Goal: Task Accomplishment & Management: Manage account settings

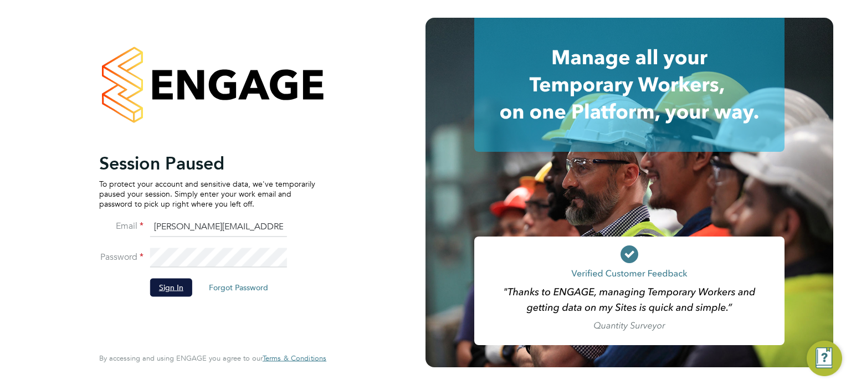
click at [178, 286] on button "Sign In" at bounding box center [171, 288] width 42 height 18
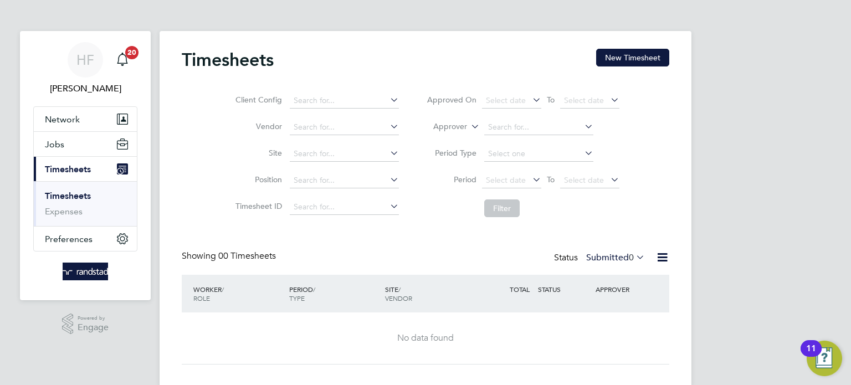
click at [73, 198] on link "Timesheets" at bounding box center [68, 196] width 46 height 11
click at [631, 57] on button "New Timesheet" at bounding box center [632, 58] width 73 height 18
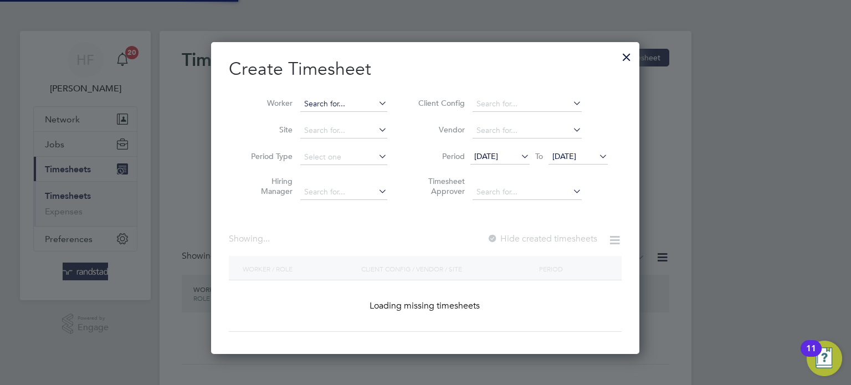
scroll to position [312, 429]
click at [362, 105] on input at bounding box center [343, 104] width 87 height 16
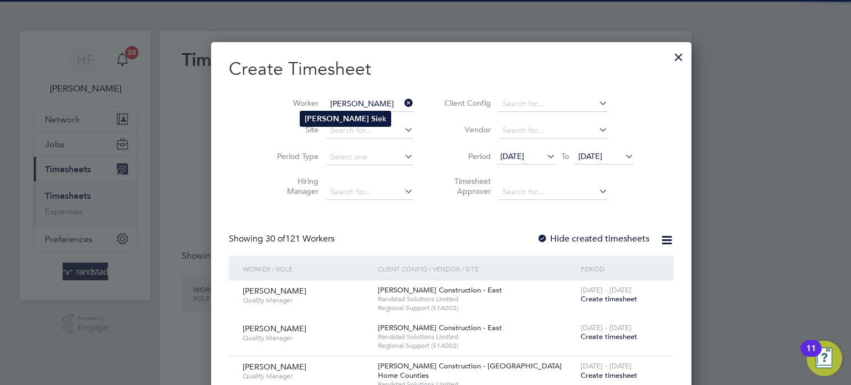
click at [365, 119] on li "Laura Si ek" at bounding box center [345, 118] width 90 height 15
type input "Laura Siek"
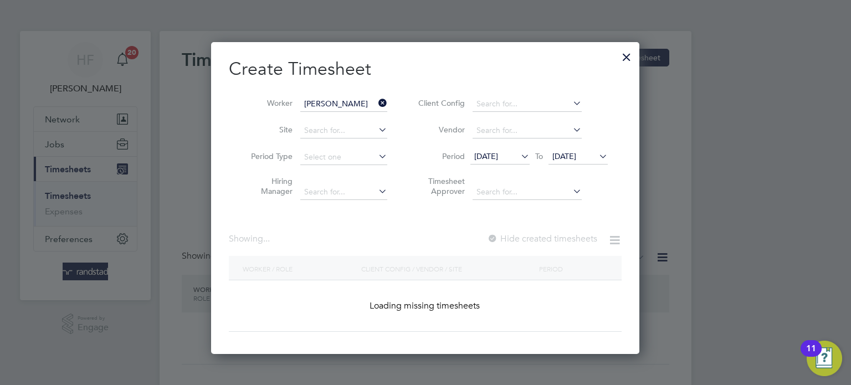
scroll to position [298, 429]
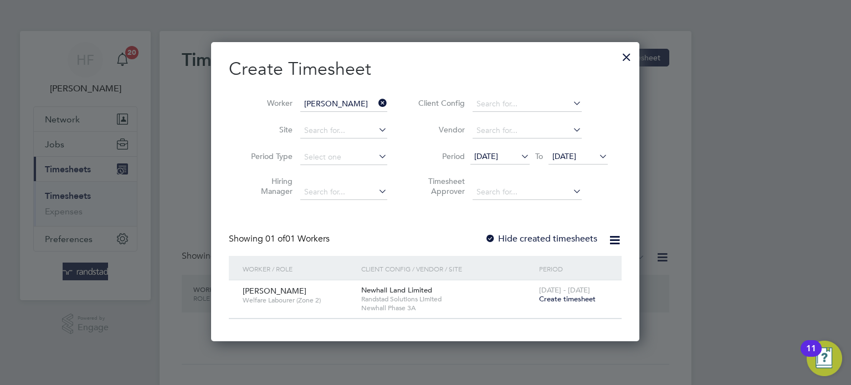
click at [519, 156] on icon at bounding box center [519, 157] width 0 height 16
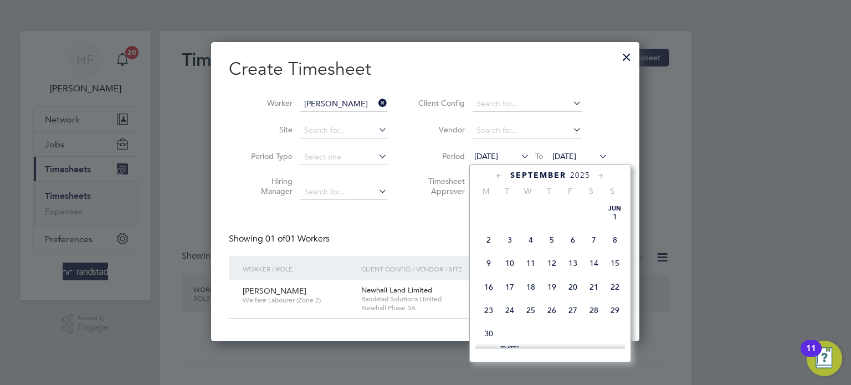
scroll to position [369, 0]
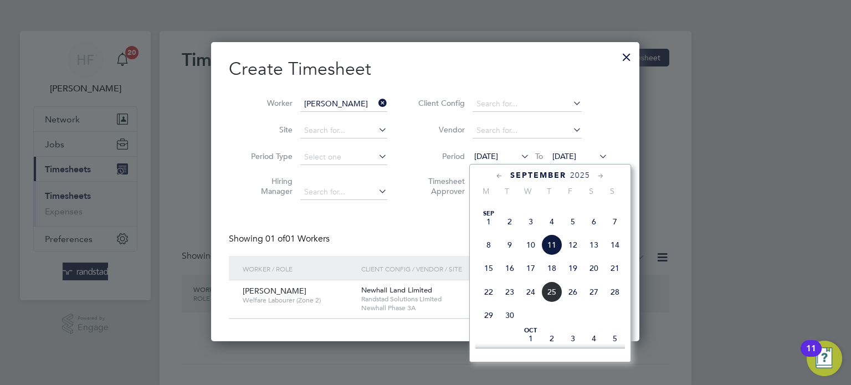
click at [492, 256] on span "8" at bounding box center [488, 244] width 21 height 21
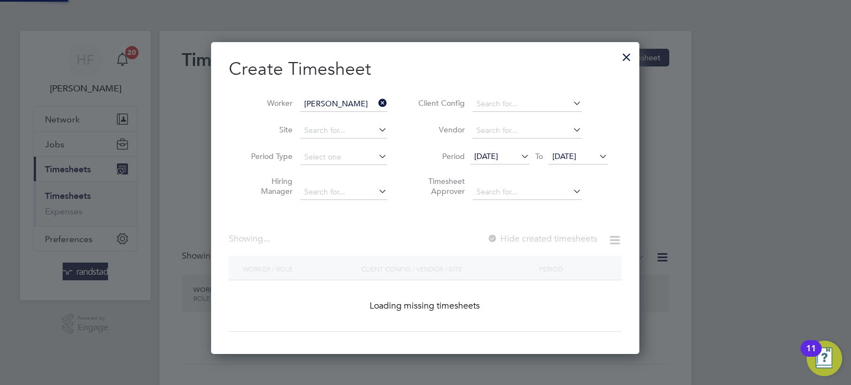
scroll to position [298, 429]
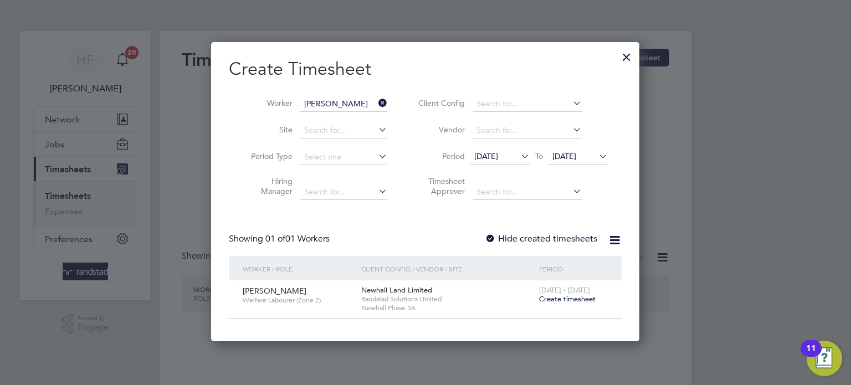
click at [630, 55] on div at bounding box center [627, 54] width 20 height 20
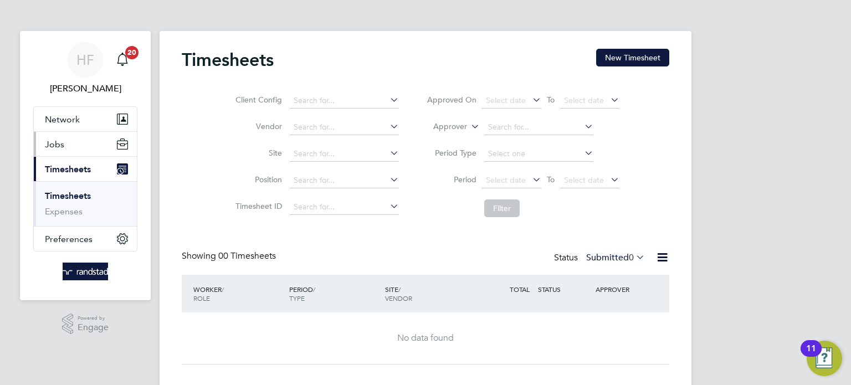
click at [50, 143] on span "Jobs" at bounding box center [54, 144] width 19 height 11
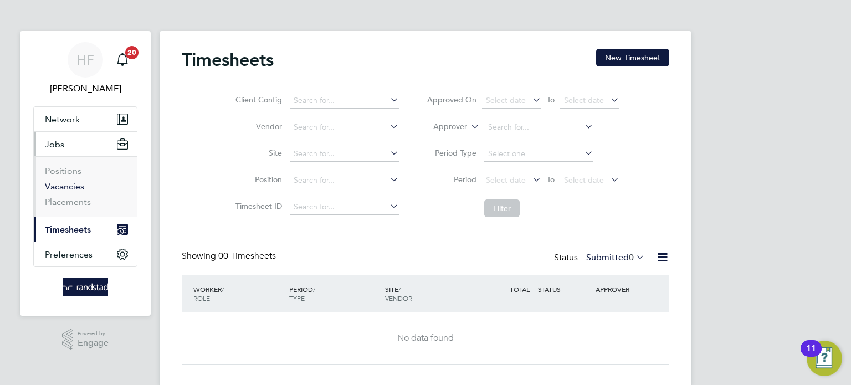
click at [74, 188] on link "Vacancies" at bounding box center [64, 186] width 39 height 11
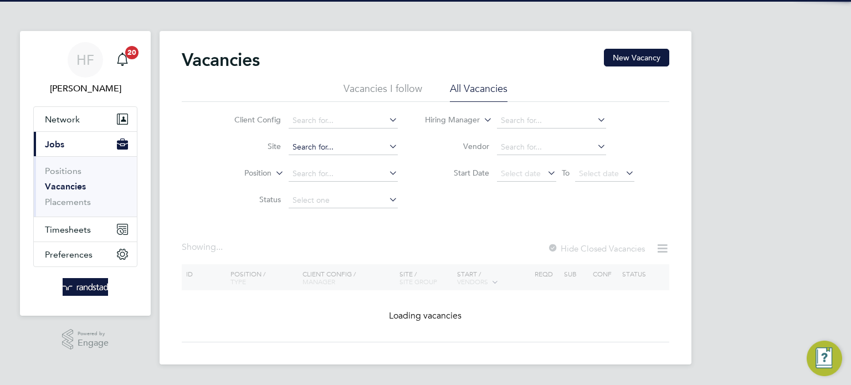
click at [324, 140] on input at bounding box center [343, 148] width 109 height 16
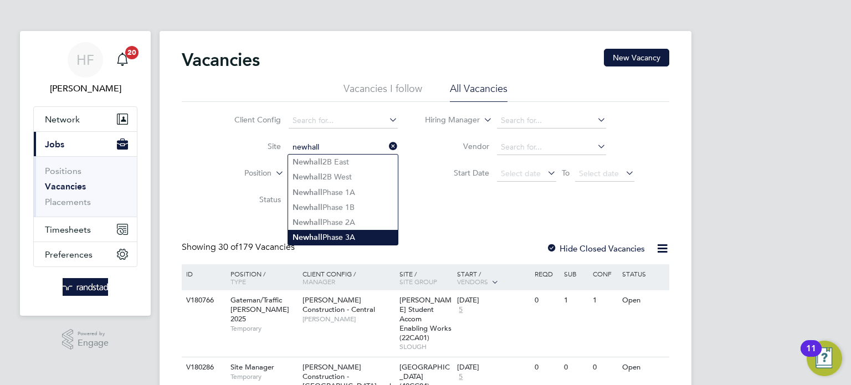
click at [350, 236] on li "Newhall Phase 3A" at bounding box center [343, 237] width 110 height 15
type input "Newhall Phase 3A"
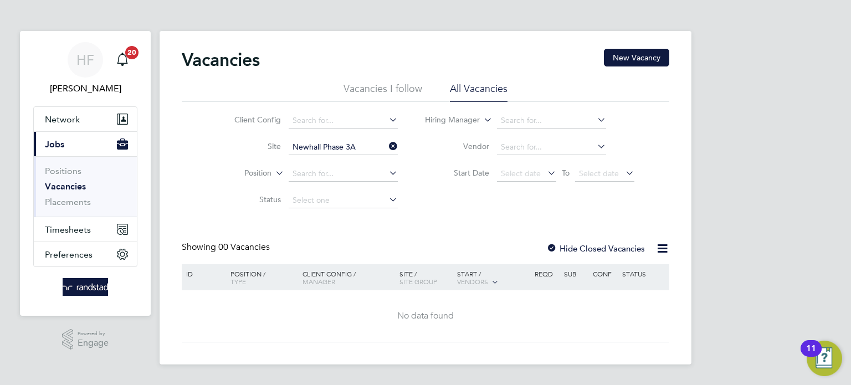
click at [599, 244] on label "Hide Closed Vacancies" at bounding box center [596, 248] width 99 height 11
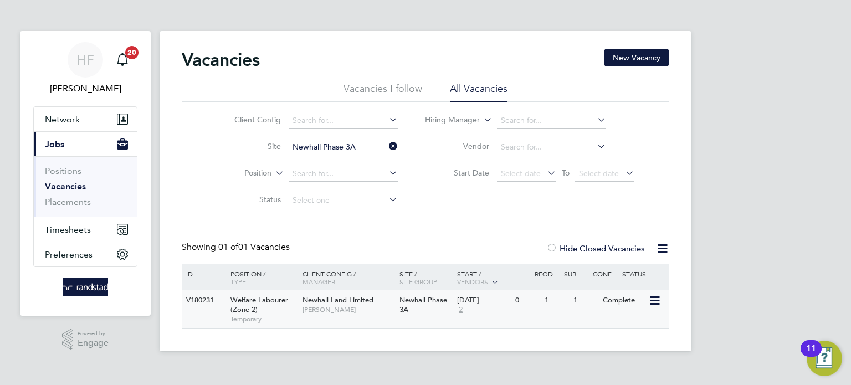
click at [345, 316] on div "Newhall Land Limited Kieron Ingram" at bounding box center [348, 304] width 97 height 29
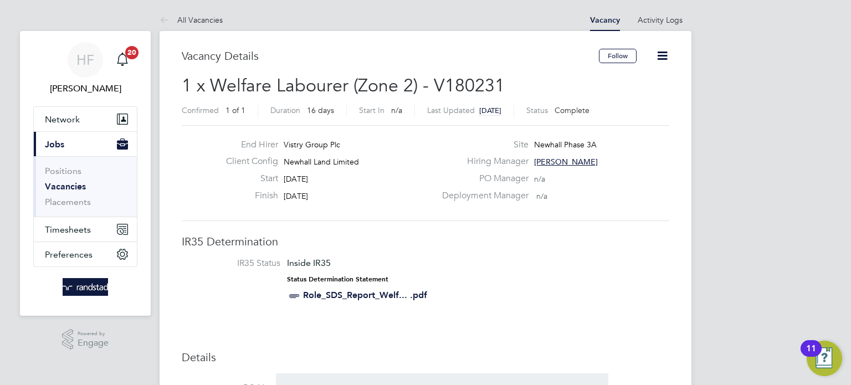
click at [668, 55] on icon at bounding box center [663, 56] width 14 height 14
click at [629, 94] on li "Update Status" at bounding box center [636, 98] width 64 height 16
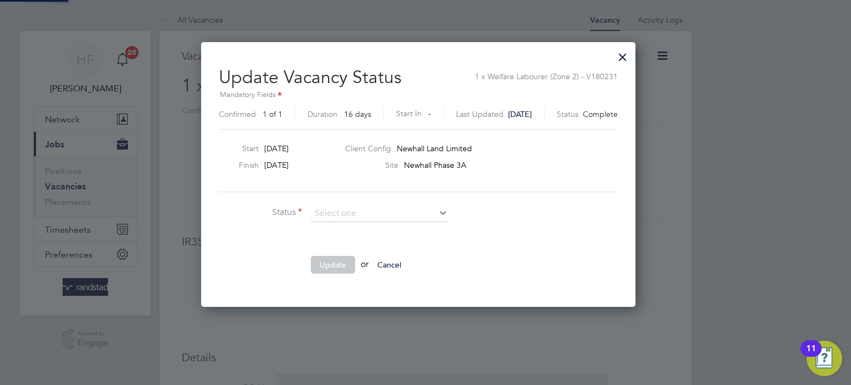
scroll to position [264, 448]
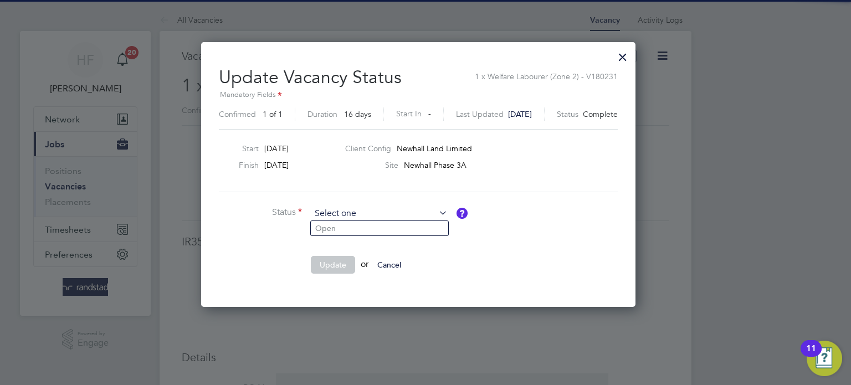
drag, startPoint x: 351, startPoint y: 216, endPoint x: 351, endPoint y: 228, distance: 12.7
click at [351, 216] on input at bounding box center [379, 214] width 137 height 17
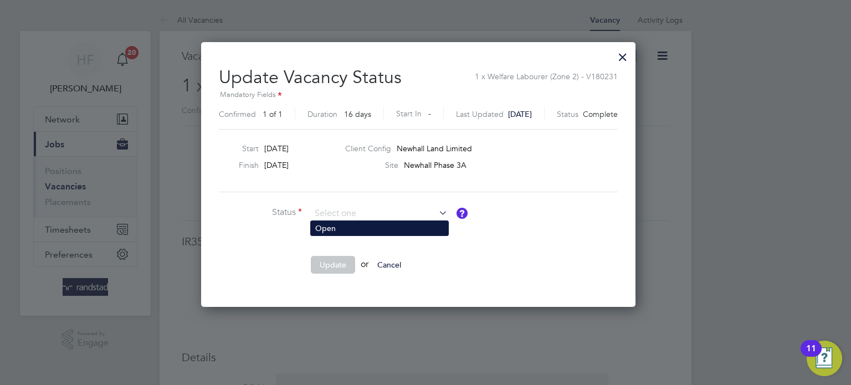
click at [350, 227] on li "Open" at bounding box center [379, 228] width 137 height 14
type input "Open"
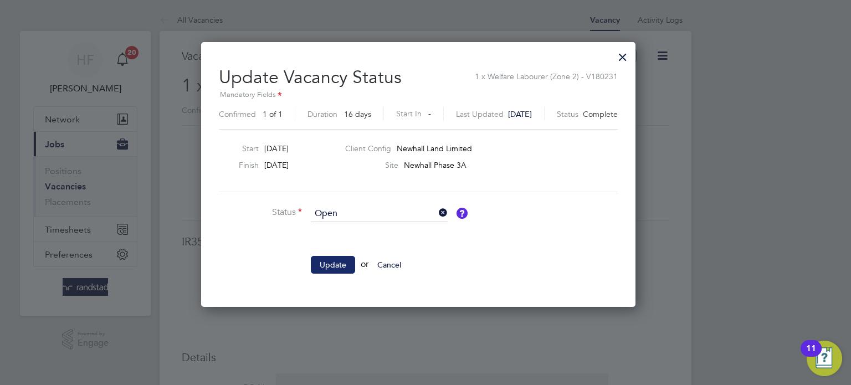
click at [329, 265] on button "Update" at bounding box center [333, 265] width 44 height 18
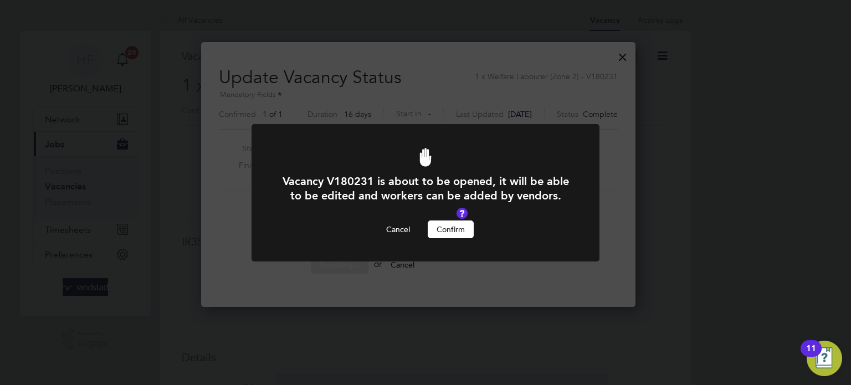
click at [464, 229] on button "Confirm" at bounding box center [451, 230] width 46 height 18
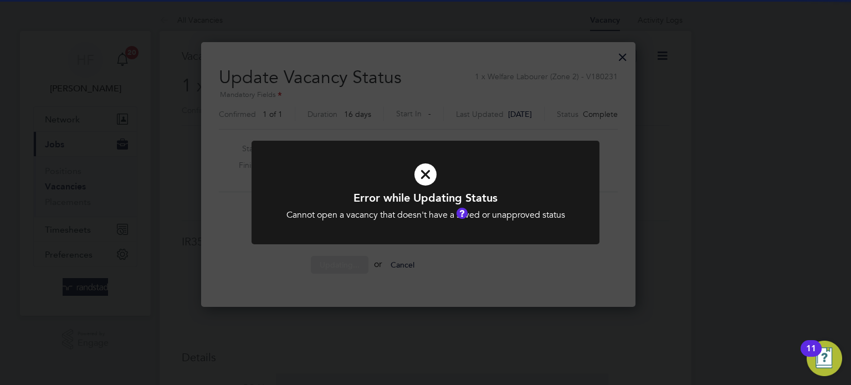
click at [468, 275] on div "Error while Updating Status Cannot open a vacancy that doesn't have a saved or …" at bounding box center [425, 192] width 851 height 385
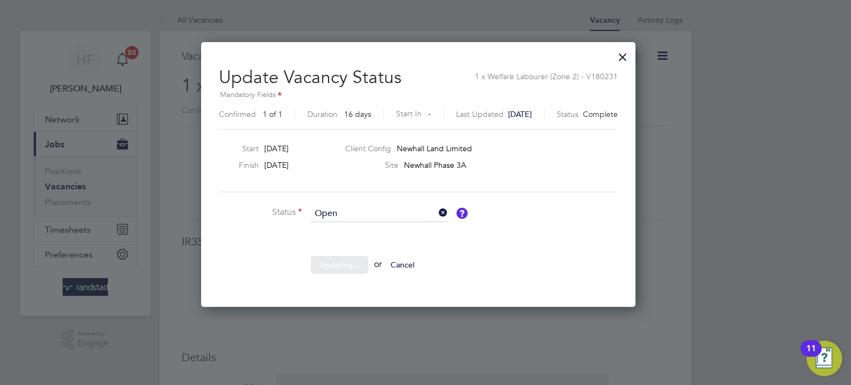
drag, startPoint x: 639, startPoint y: 57, endPoint x: 480, endPoint y: 167, distance: 193.6
drag, startPoint x: 638, startPoint y: 58, endPoint x: 628, endPoint y: 83, distance: 27.4
click at [633, 60] on div at bounding box center [623, 54] width 20 height 20
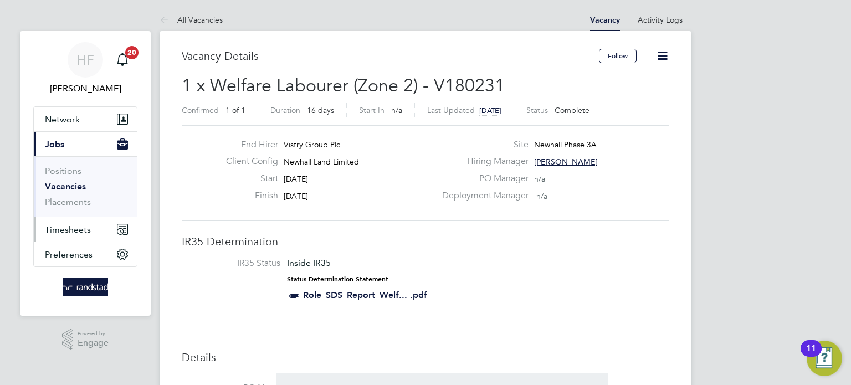
click at [66, 224] on span "Timesheets" at bounding box center [68, 229] width 46 height 11
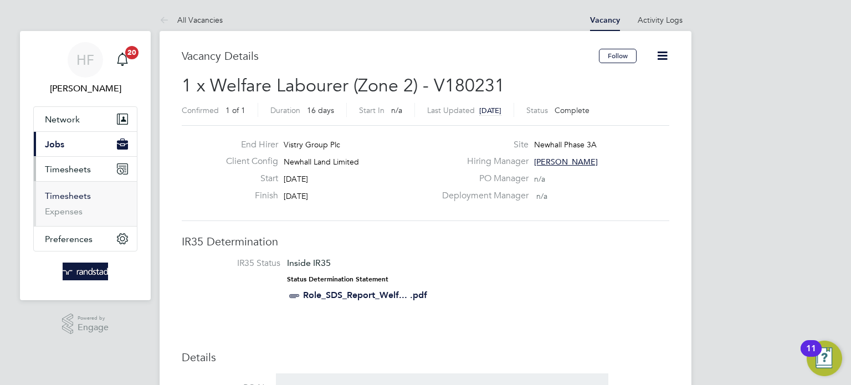
click at [78, 200] on link "Timesheets" at bounding box center [68, 196] width 46 height 11
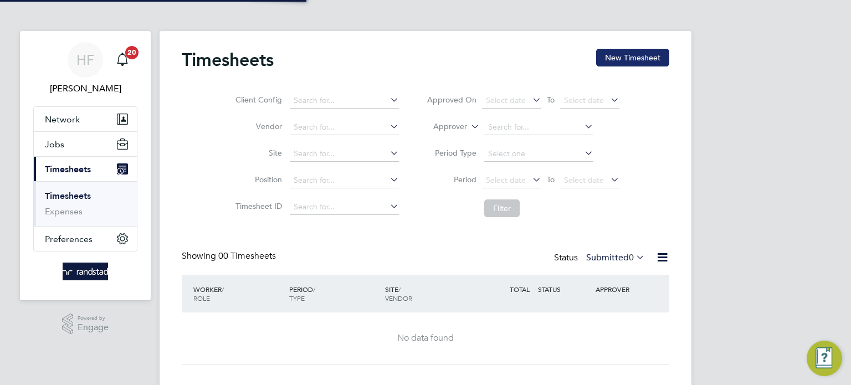
click at [616, 66] on button "New Timesheet" at bounding box center [632, 58] width 73 height 18
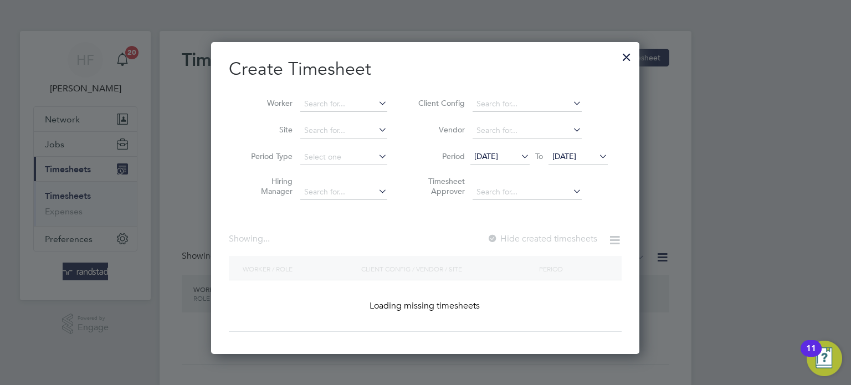
scroll to position [312, 429]
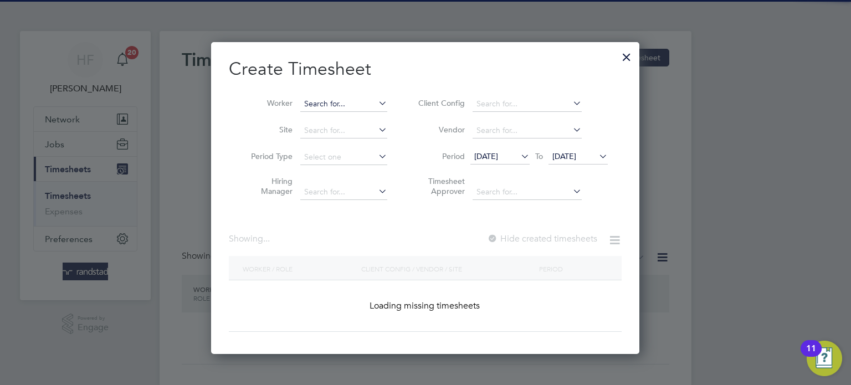
click at [334, 104] on input at bounding box center [343, 104] width 87 height 16
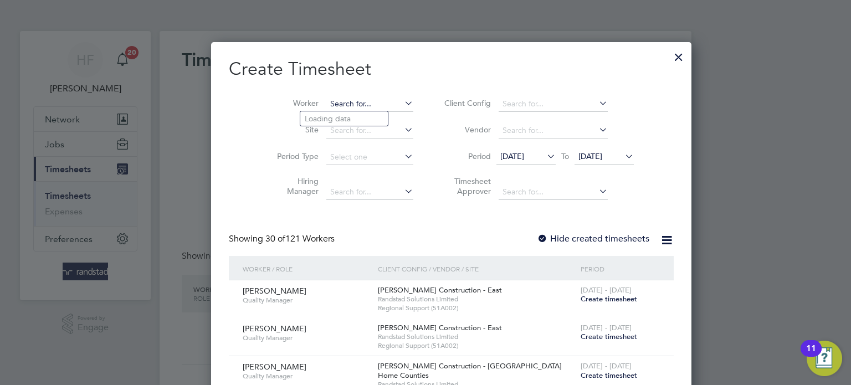
scroll to position [2353, 429]
click at [354, 159] on li "Mihai S tanciu" at bounding box center [368, 163] width 137 height 15
type input "Mihai Stanciu"
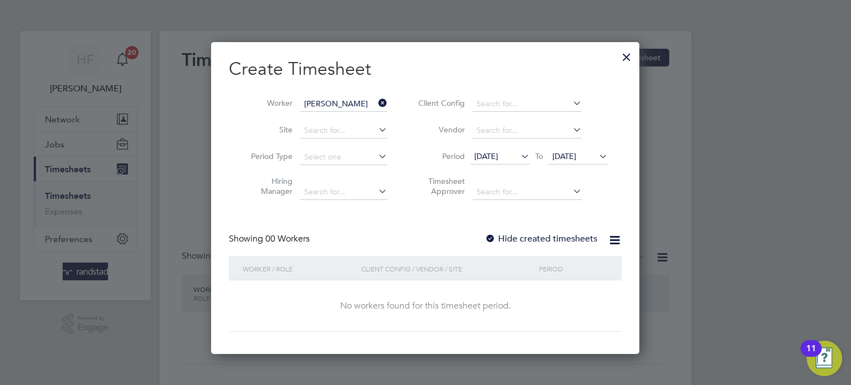
click at [565, 156] on span "18 Sep 2025" at bounding box center [565, 156] width 24 height 10
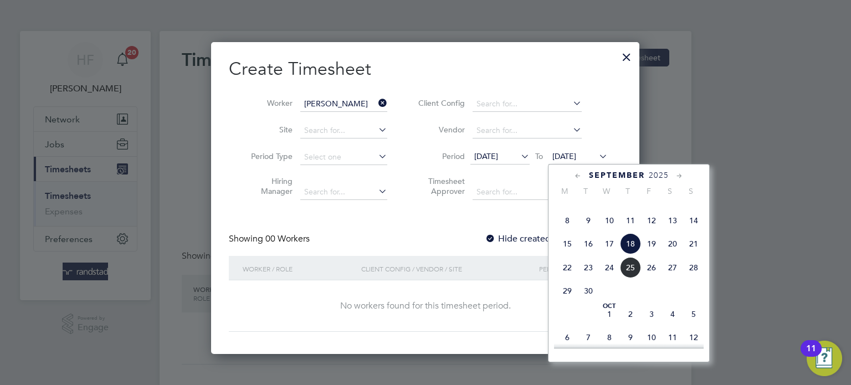
click at [694, 278] on span "28" at bounding box center [693, 267] width 21 height 21
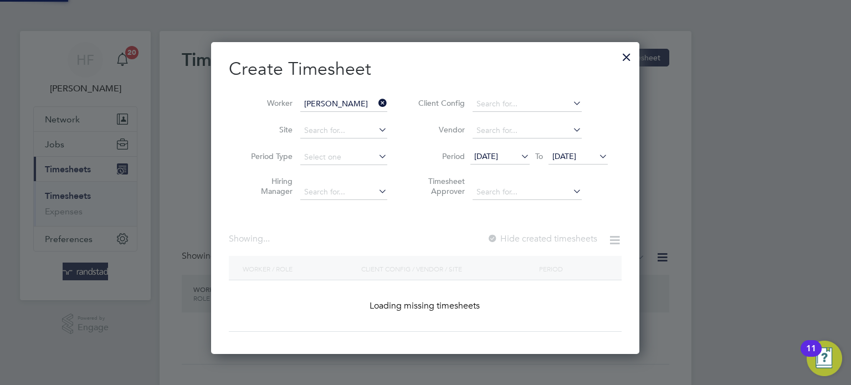
scroll to position [298, 429]
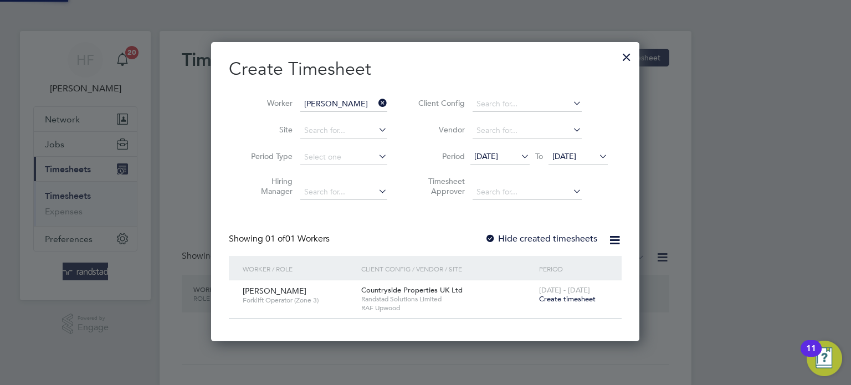
click at [562, 237] on label "Hide created timesheets" at bounding box center [541, 238] width 113 height 11
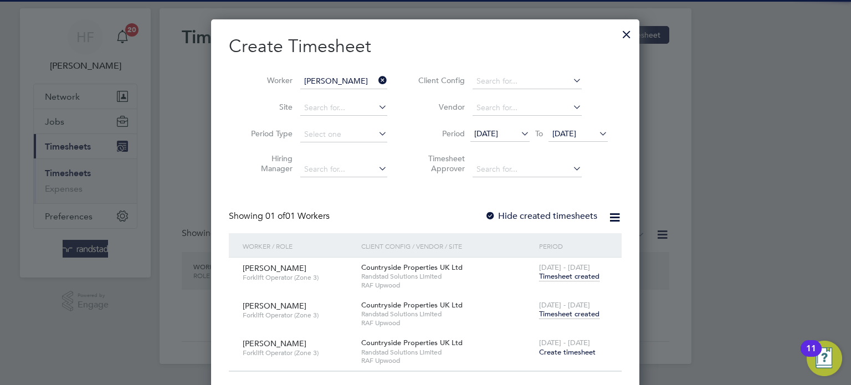
scroll to position [30, 0]
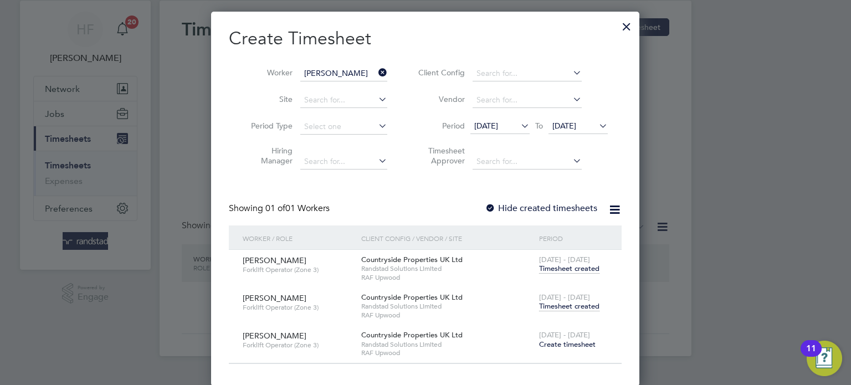
click at [573, 305] on span "Timesheet created" at bounding box center [569, 307] width 60 height 10
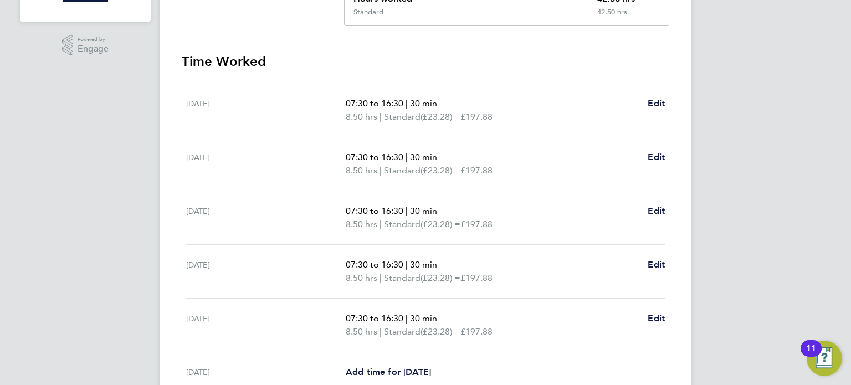
scroll to position [80, 0]
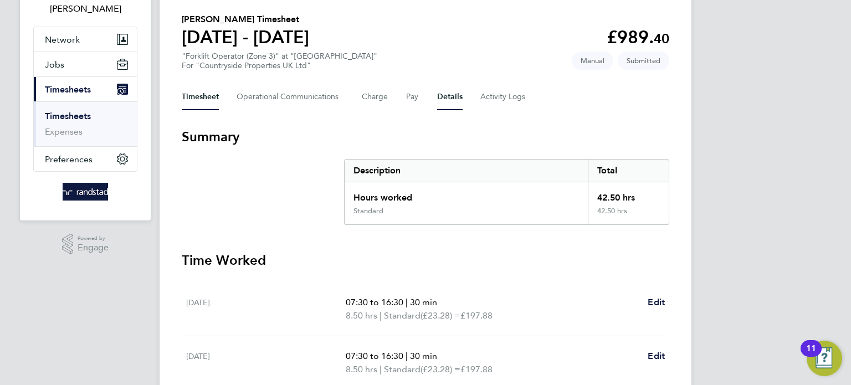
click at [454, 100] on button "Details" at bounding box center [449, 97] width 25 height 27
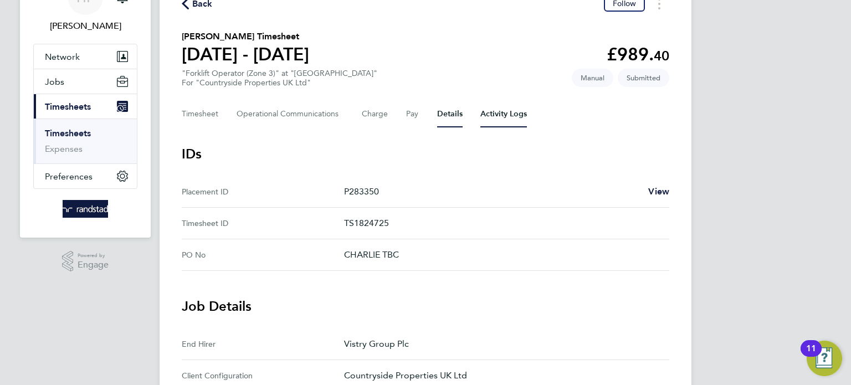
scroll to position [57, 0]
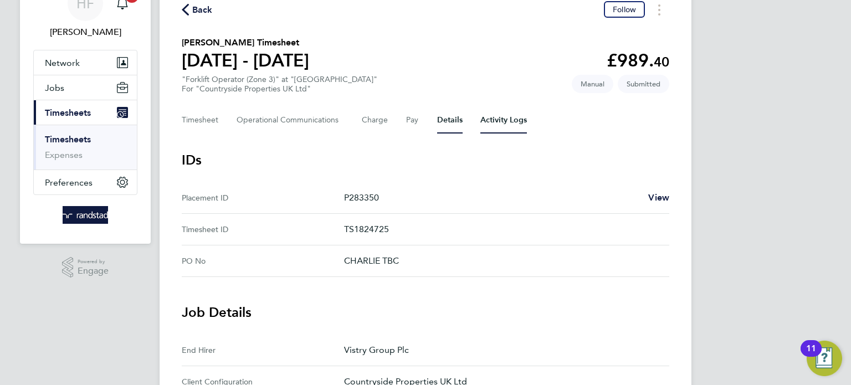
click at [504, 125] on Logs-tab "Activity Logs" at bounding box center [504, 120] width 47 height 27
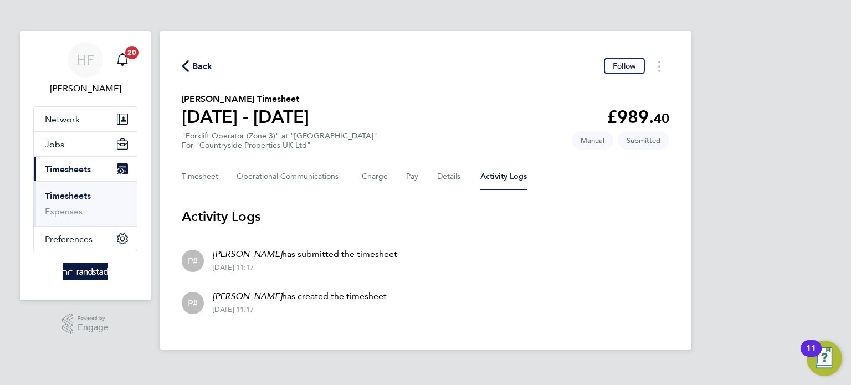
click at [419, 285] on li "P# Mihai Stanciu has created the timesheet 20 Sep 2025 - 11:17" at bounding box center [426, 302] width 488 height 42
click at [213, 177] on button "Timesheet" at bounding box center [200, 177] width 37 height 27
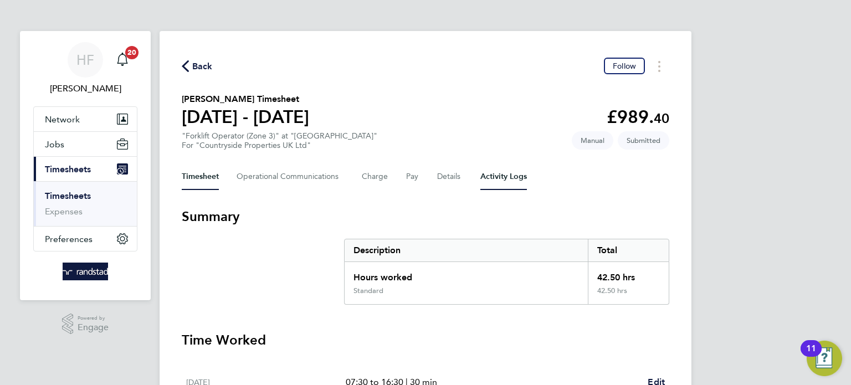
click at [487, 184] on Logs-tab "Activity Logs" at bounding box center [504, 177] width 47 height 27
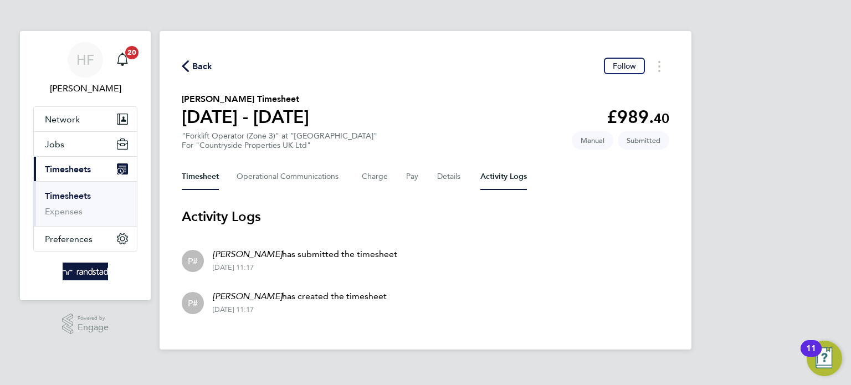
click at [203, 181] on button "Timesheet" at bounding box center [200, 177] width 37 height 27
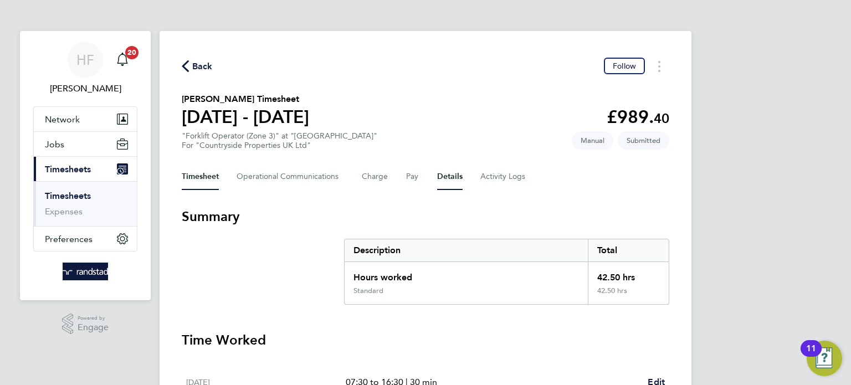
click at [451, 181] on button "Details" at bounding box center [449, 177] width 25 height 27
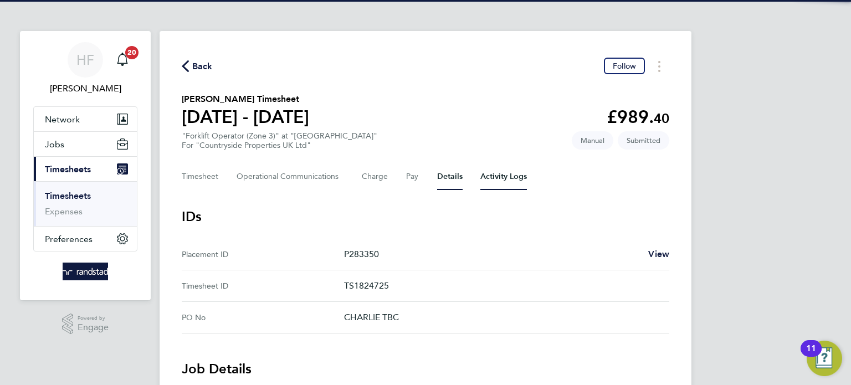
click at [497, 181] on Logs-tab "Activity Logs" at bounding box center [504, 177] width 47 height 27
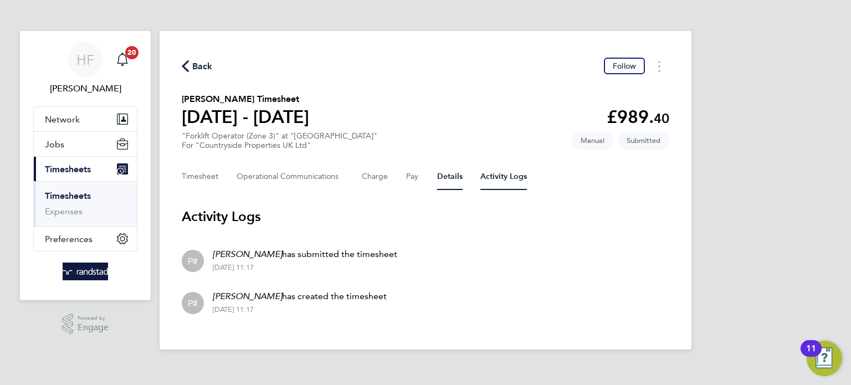
click at [446, 181] on button "Details" at bounding box center [449, 177] width 25 height 27
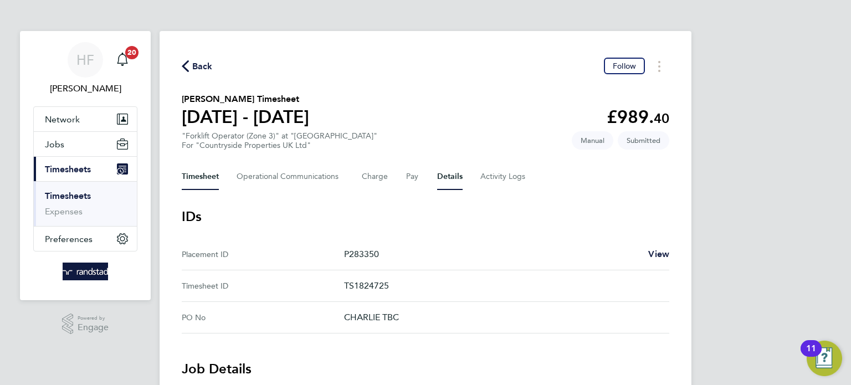
click at [205, 184] on button "Timesheet" at bounding box center [200, 177] width 37 height 27
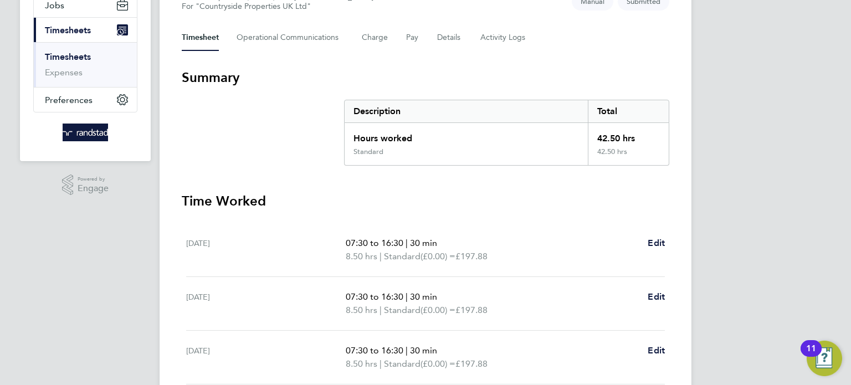
scroll to position [422, 0]
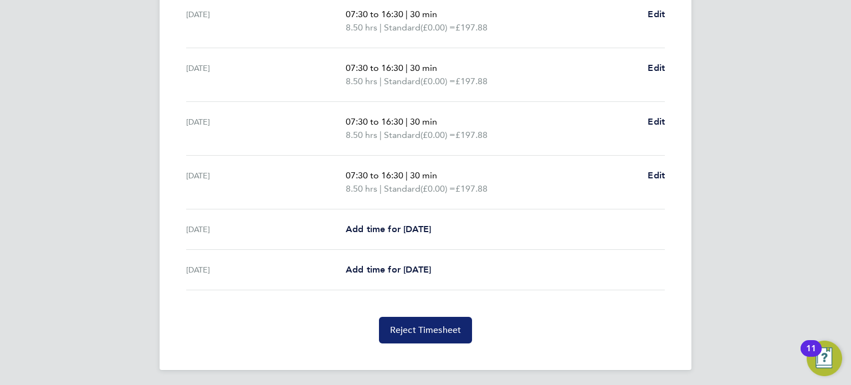
click at [451, 326] on span "Reject Timesheet" at bounding box center [426, 330] width 72 height 11
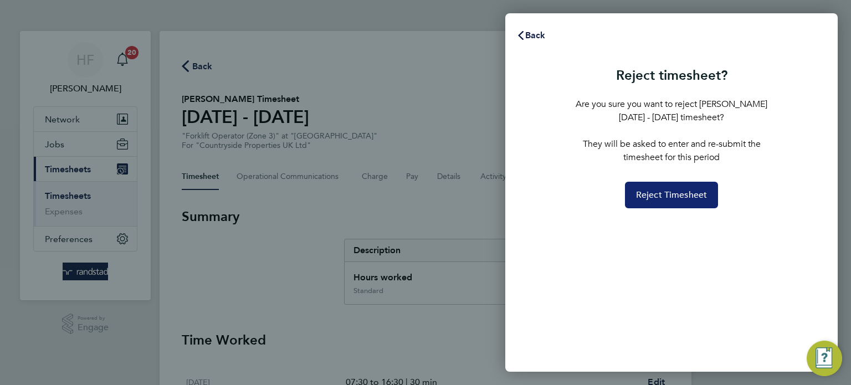
click at [658, 201] on button "Reject Timesheet" at bounding box center [672, 195] width 94 height 27
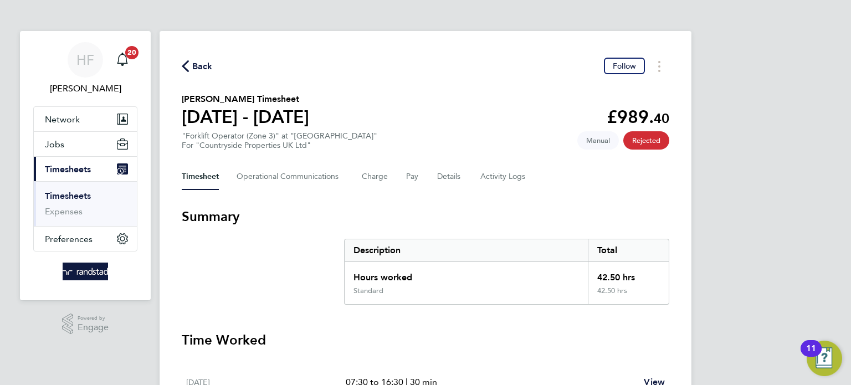
drag, startPoint x: 187, startPoint y: 171, endPoint x: 171, endPoint y: 180, distance: 18.8
click at [187, 172] on button "Timesheet" at bounding box center [200, 177] width 37 height 27
click at [82, 195] on link "Timesheets" at bounding box center [68, 196] width 46 height 11
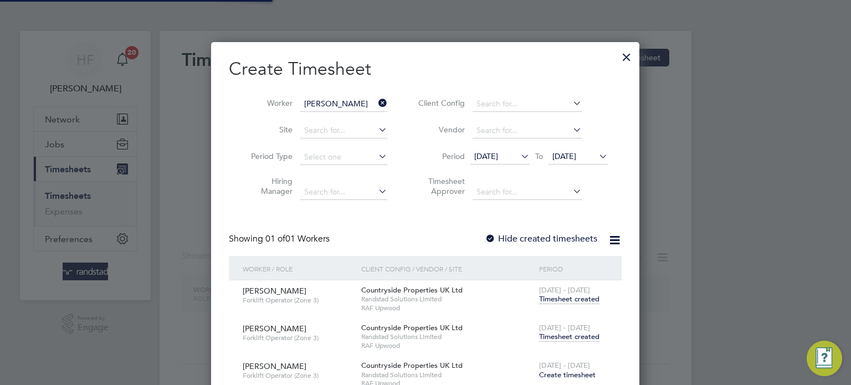
scroll to position [374, 429]
click at [634, 60] on div at bounding box center [627, 54] width 20 height 20
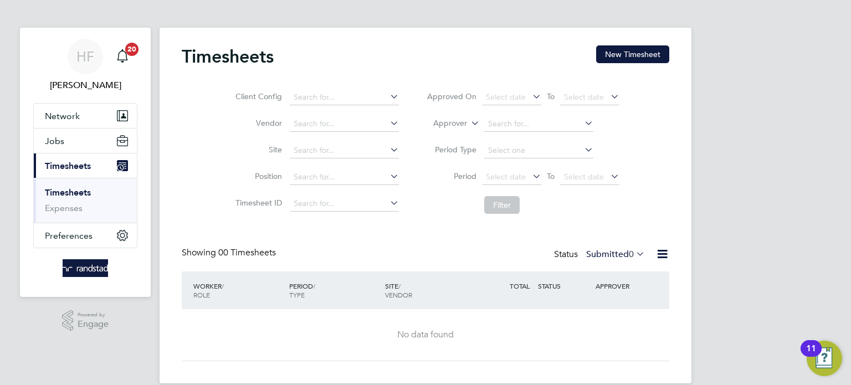
scroll to position [2, 0]
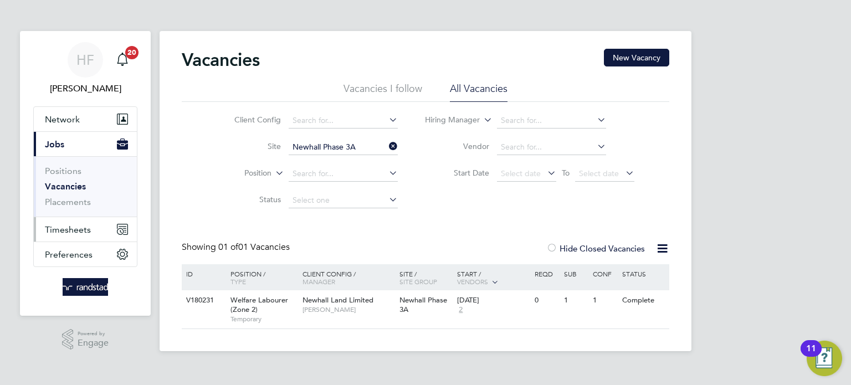
click at [58, 229] on span "Timesheets" at bounding box center [68, 229] width 46 height 11
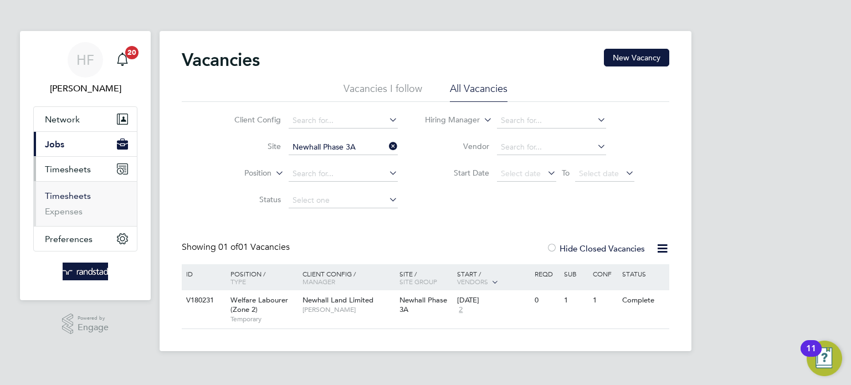
click at [83, 200] on link "Timesheets" at bounding box center [68, 196] width 46 height 11
